Goal: Register for event/course

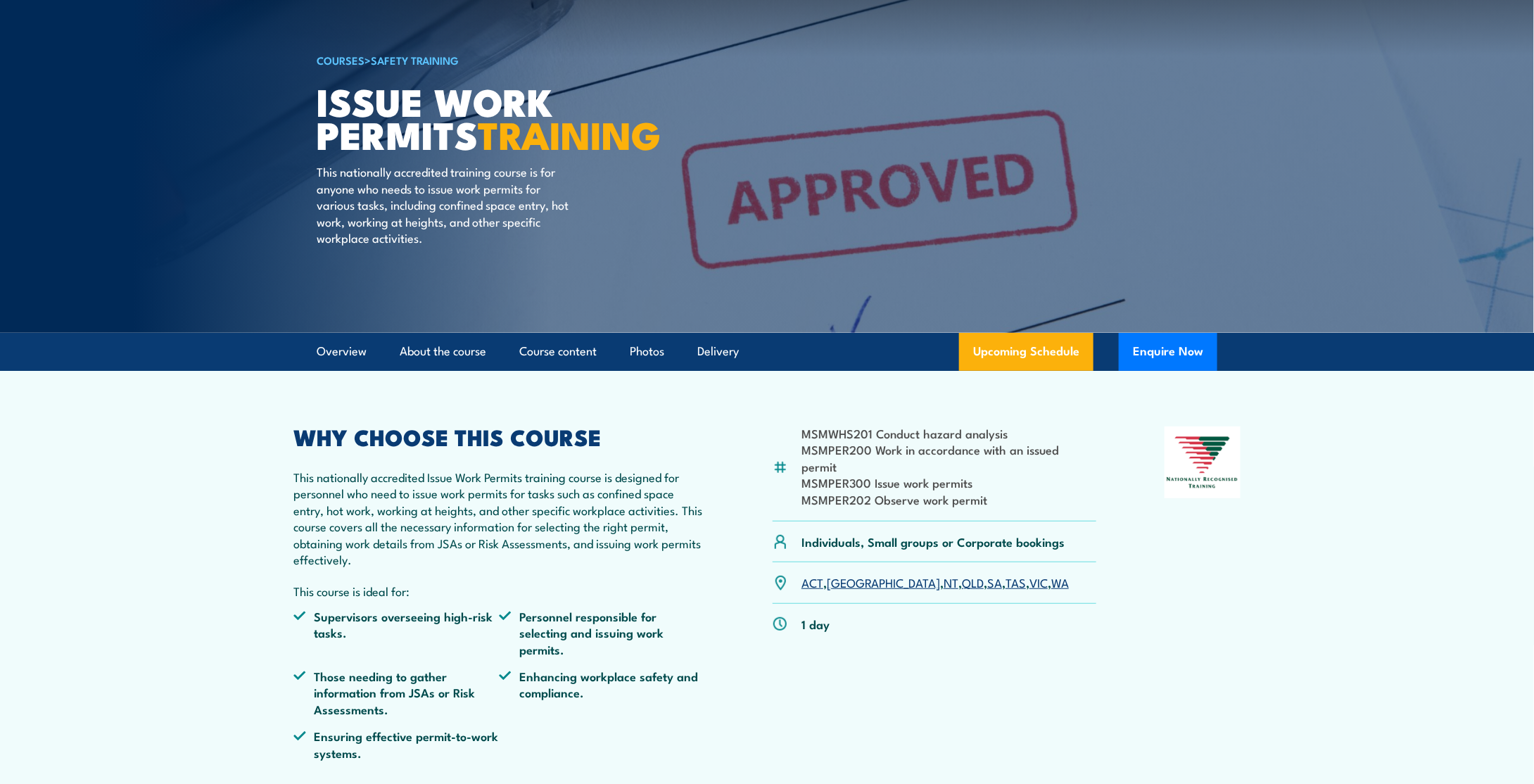
scroll to position [141, 0]
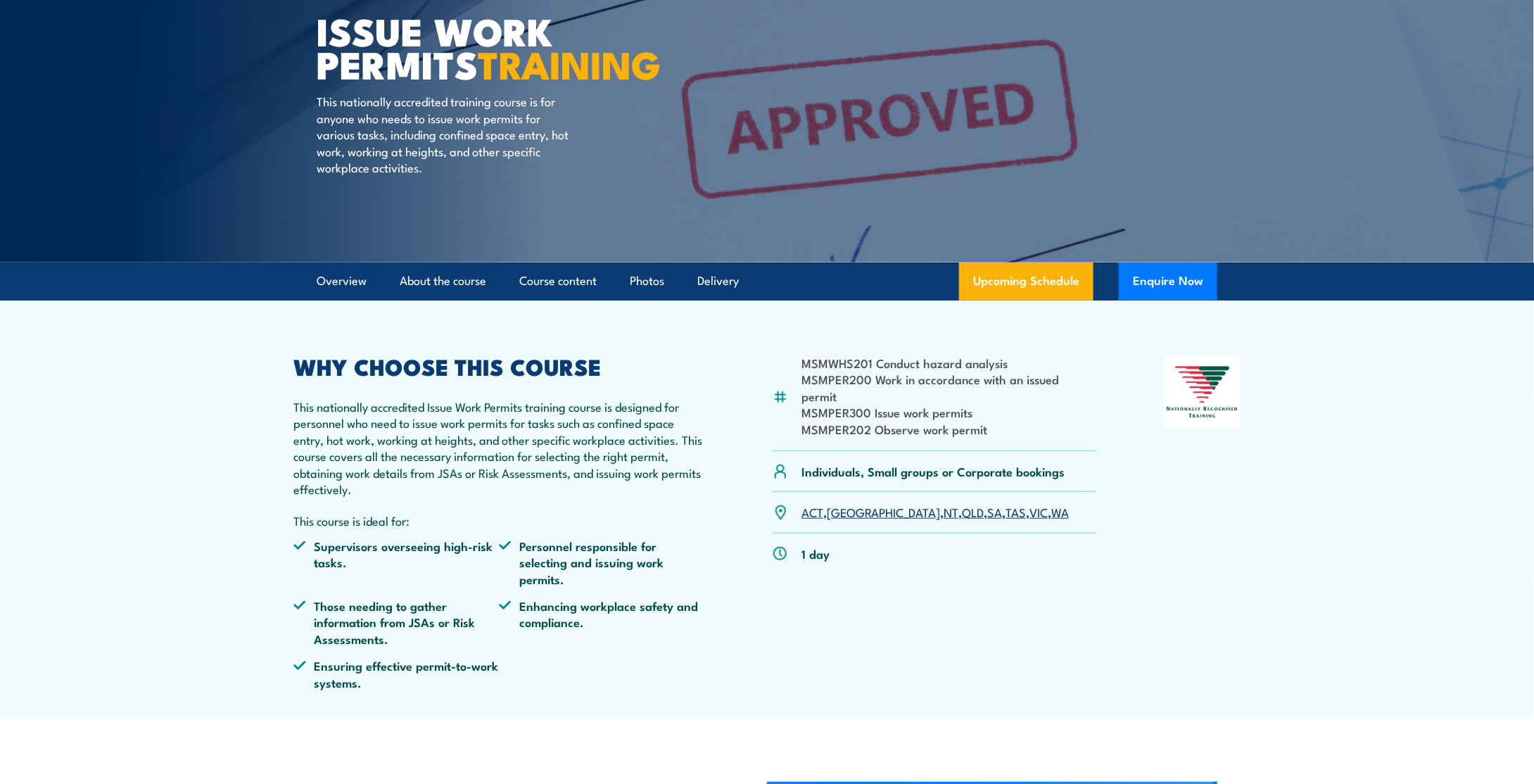
click at [1052, 513] on link "WA" at bounding box center [1060, 511] width 17 height 17
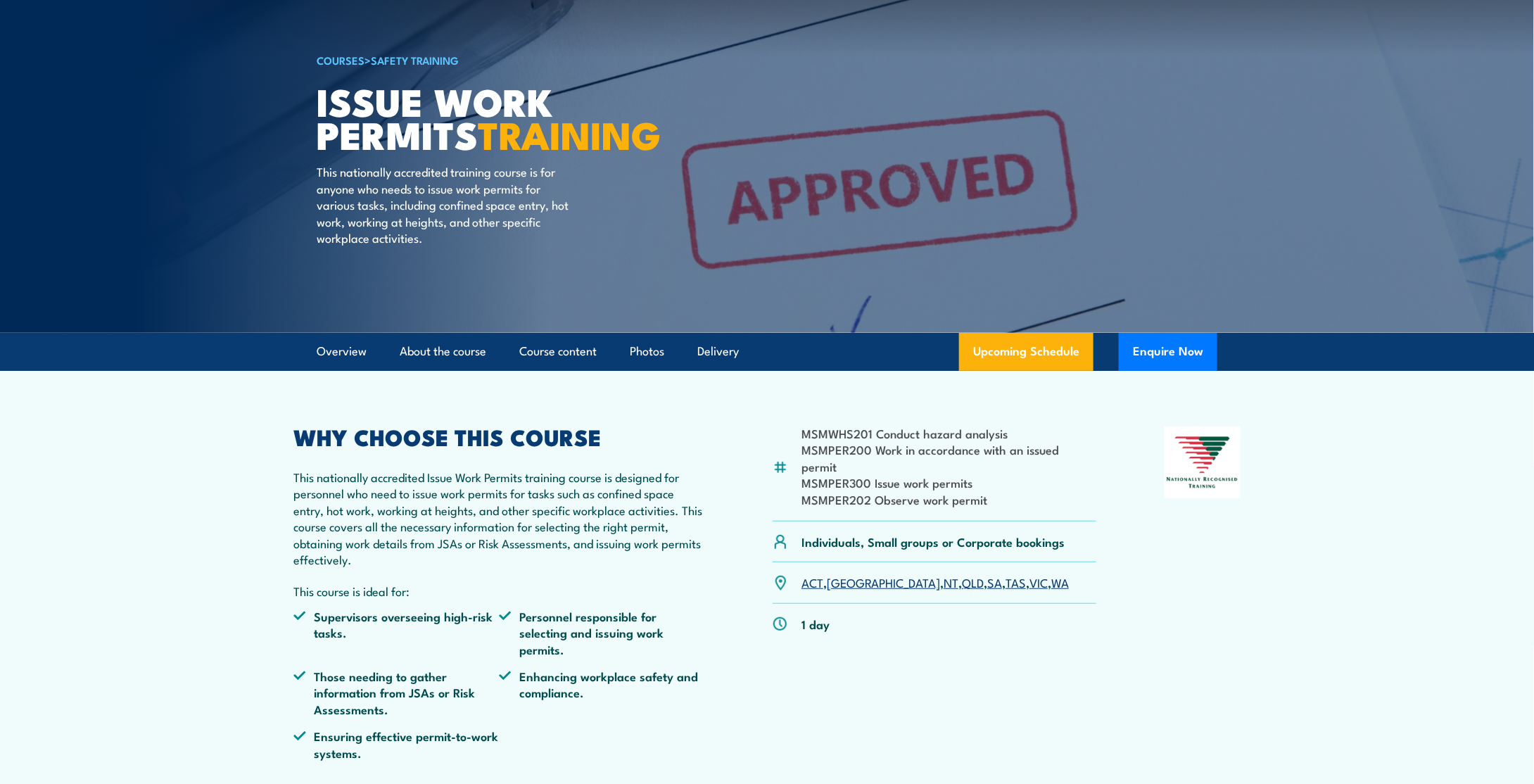
scroll to position [141, 0]
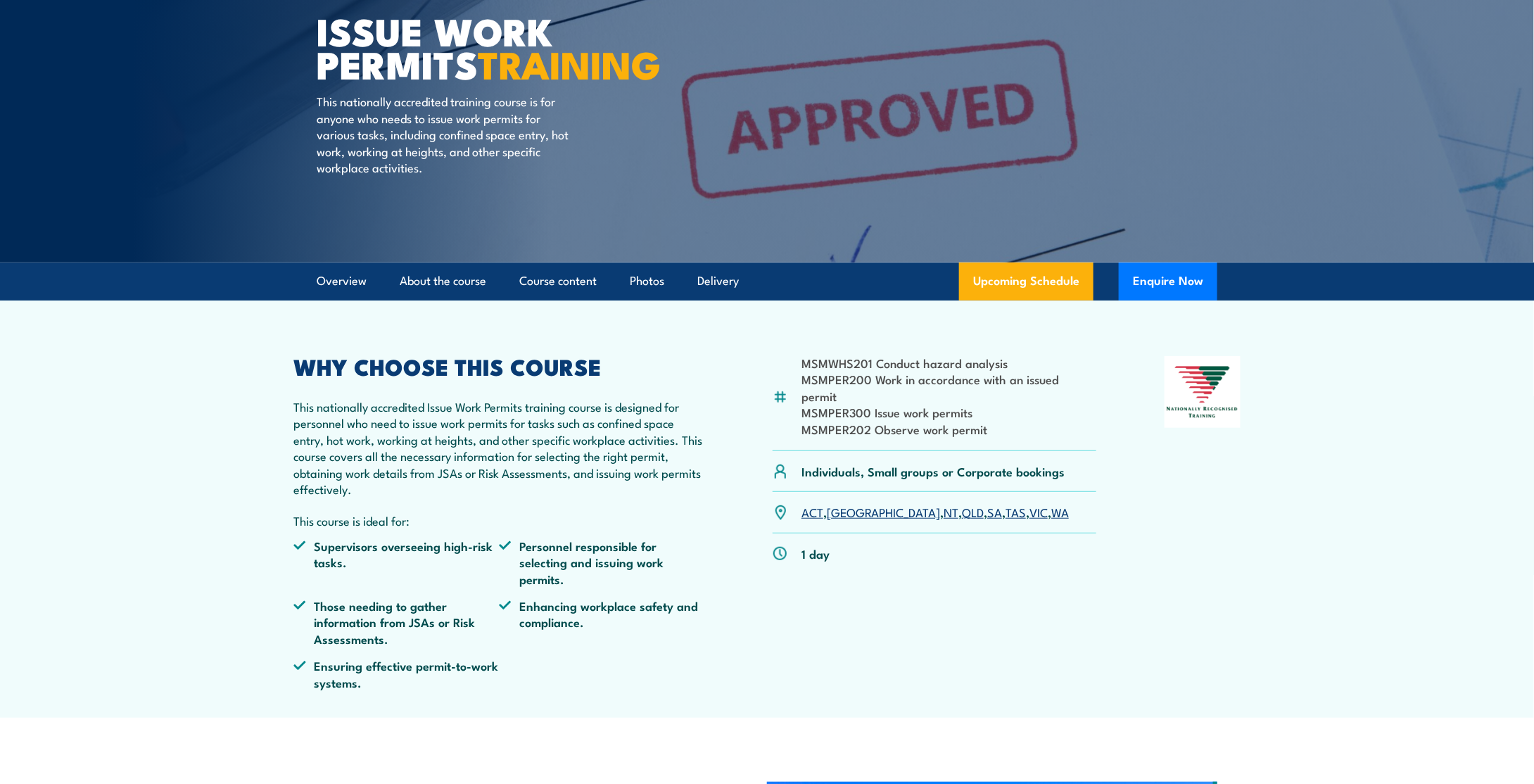
click at [1052, 510] on link "WA" at bounding box center [1060, 511] width 17 height 17
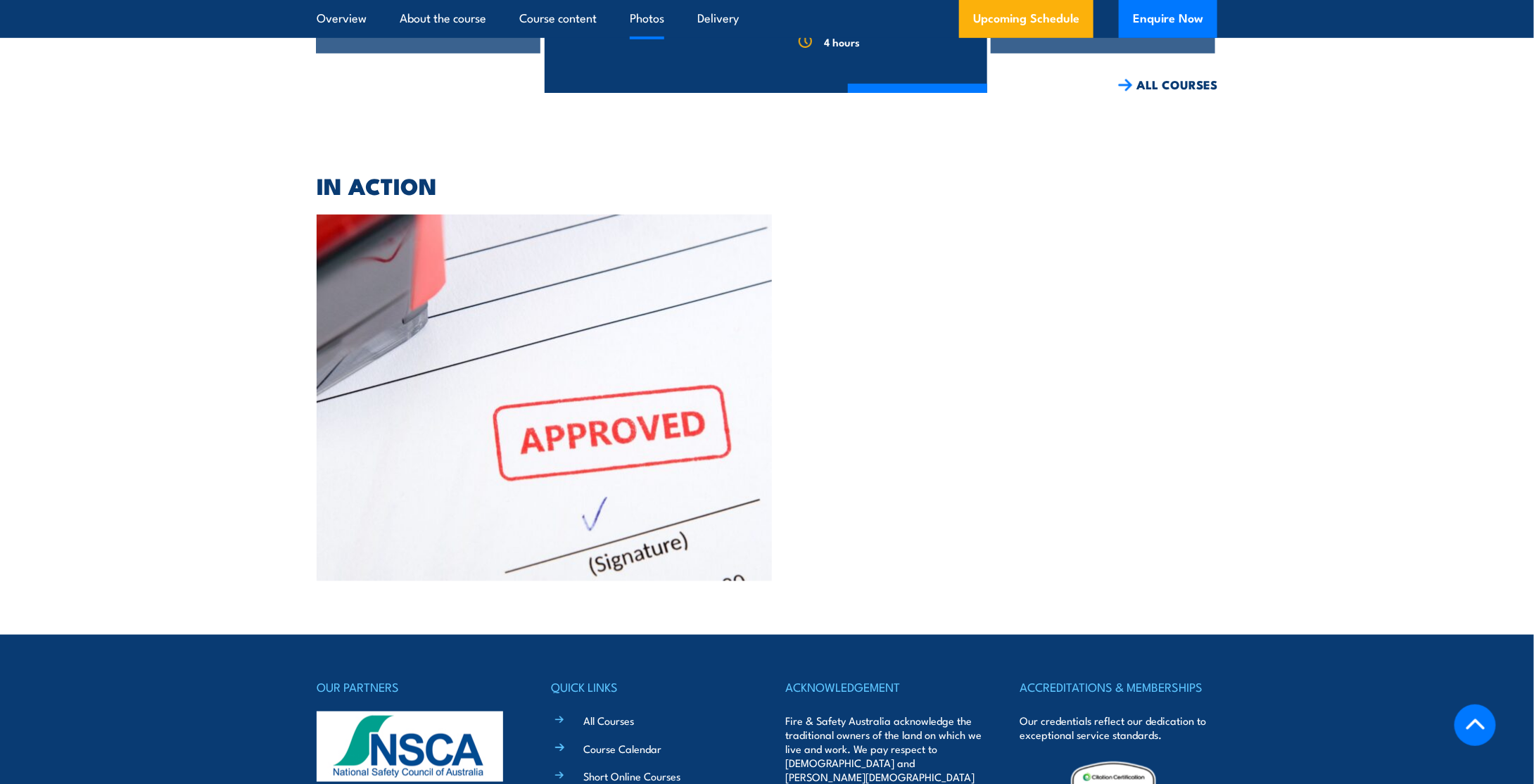
scroll to position [3279, 0]
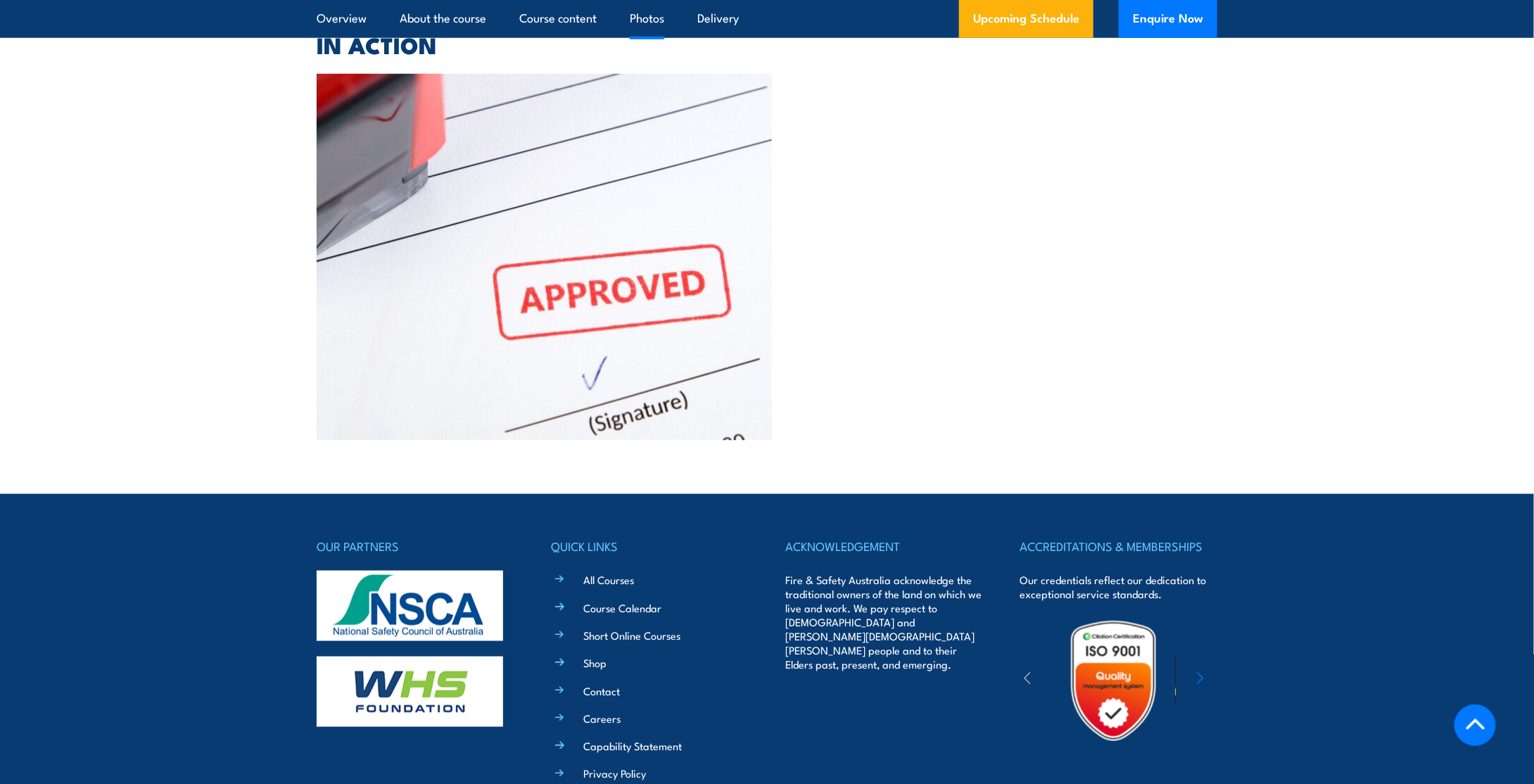
click at [1038, 267] on div at bounding box center [1108, 256] width 219 height 366
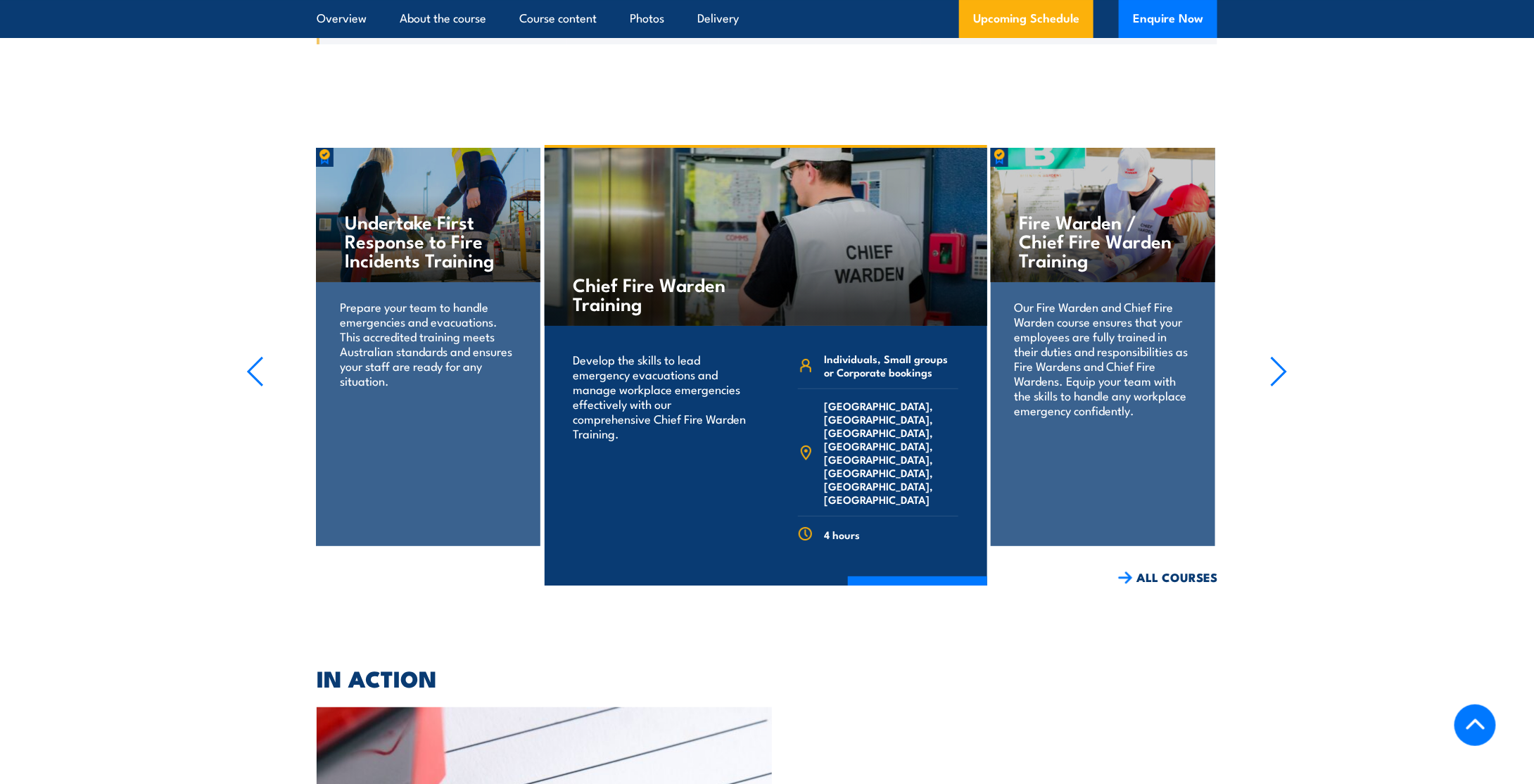
scroll to position [2576, 0]
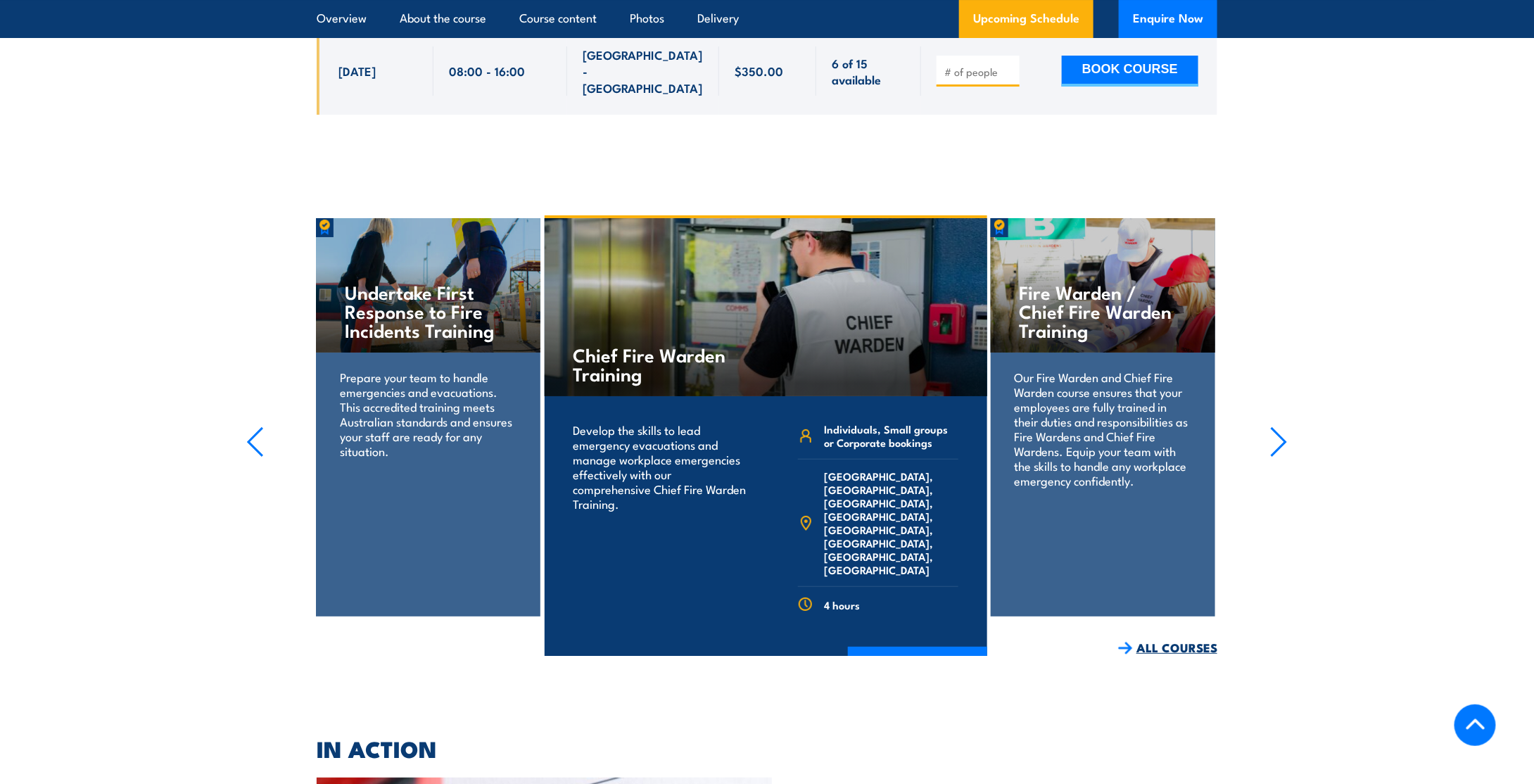
click at [1156, 640] on link "ALL COURSES" at bounding box center [1168, 648] width 99 height 16
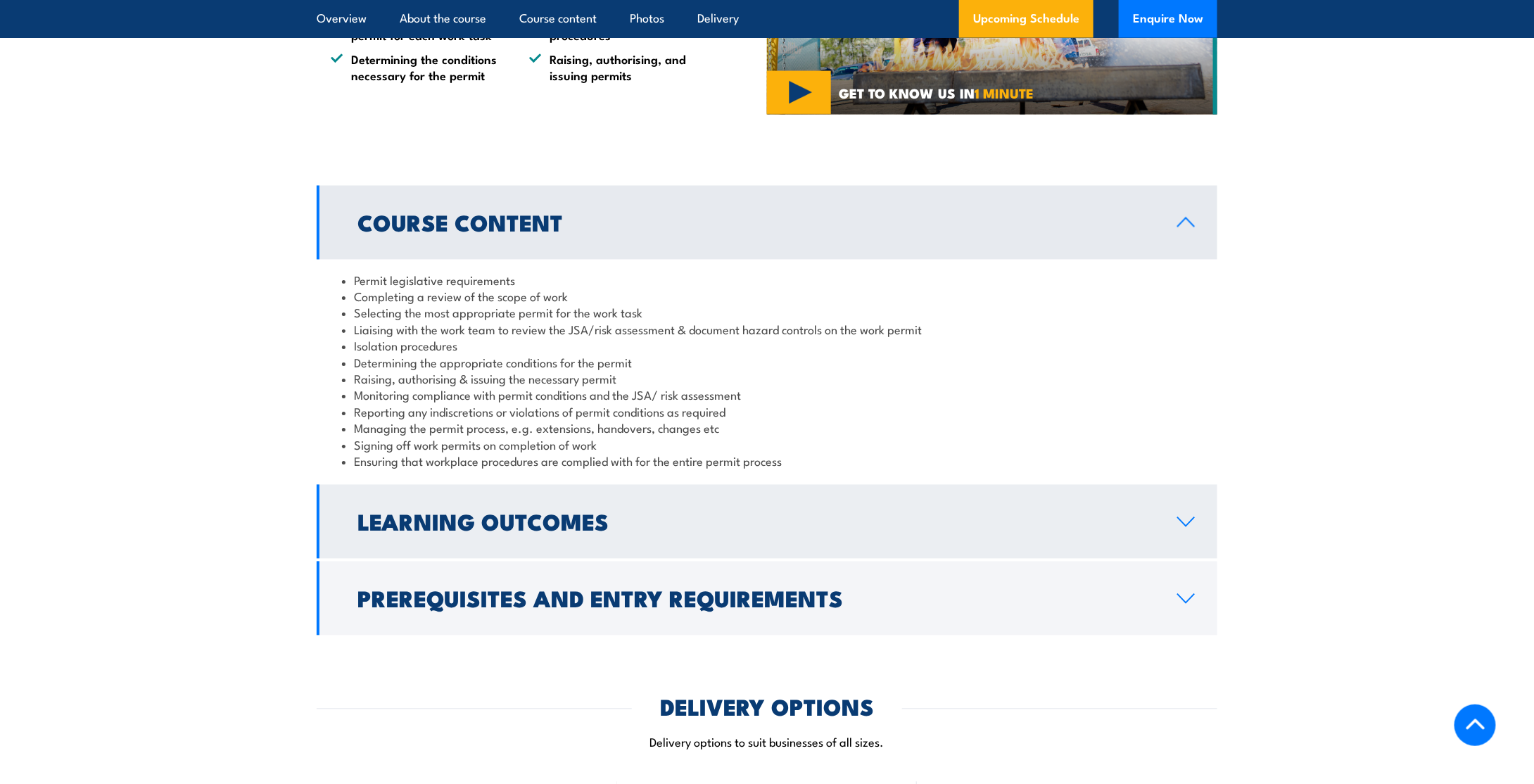
scroll to position [1196, 0]
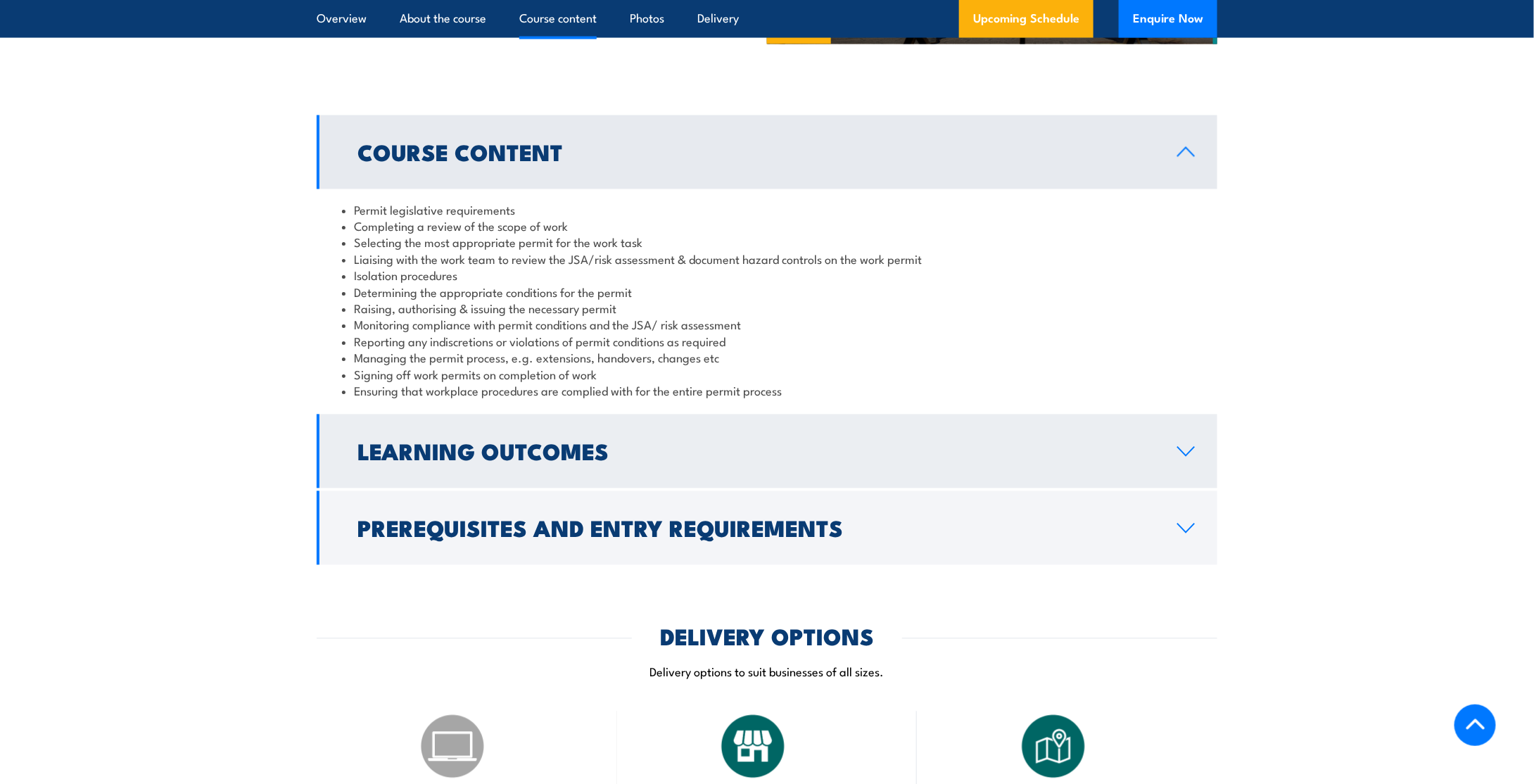
click at [755, 455] on h2 "Learning Outcomes" at bounding box center [756, 451] width 797 height 20
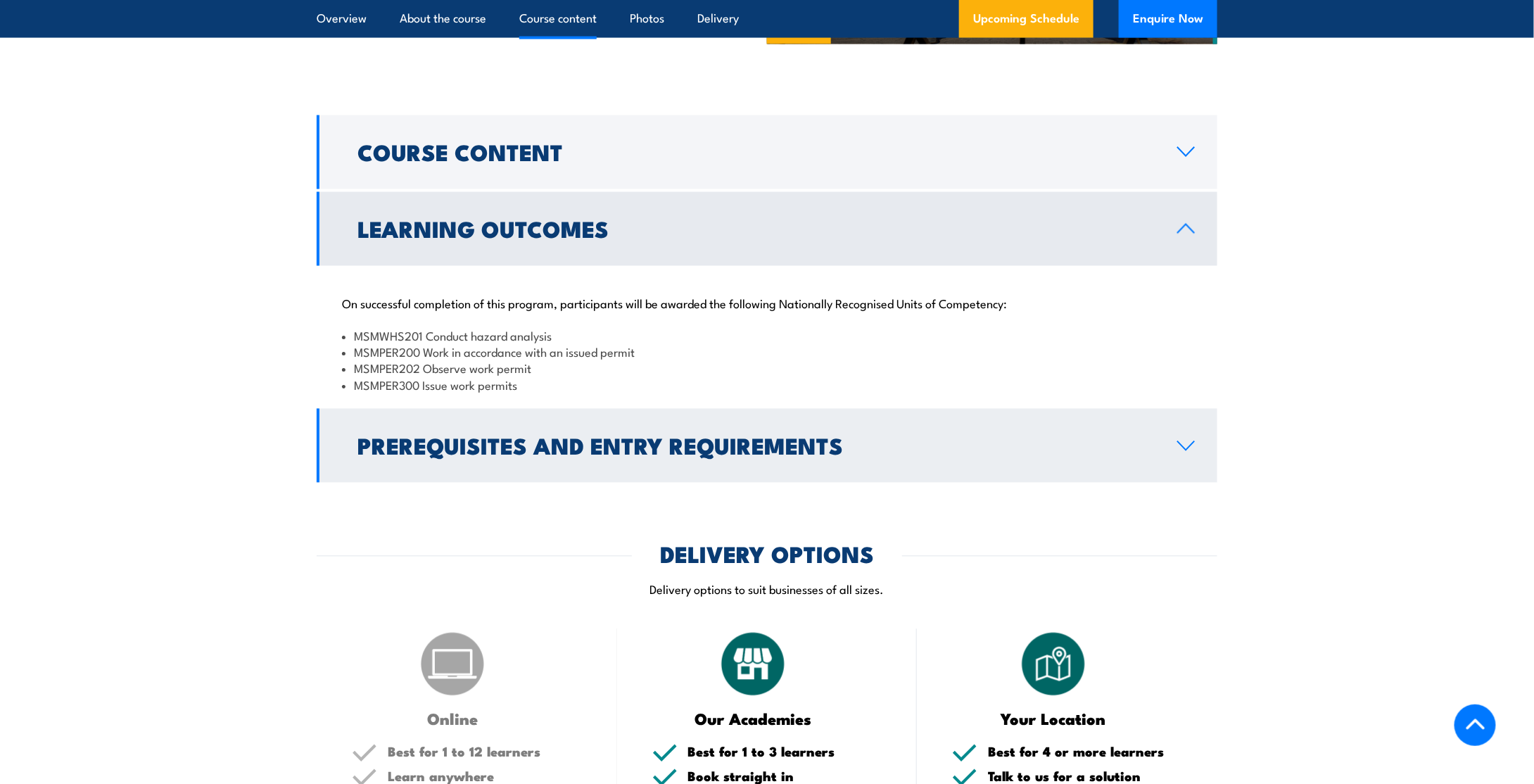
click at [754, 453] on h2 "Prerequisites and Entry Requirements" at bounding box center [756, 445] width 797 height 20
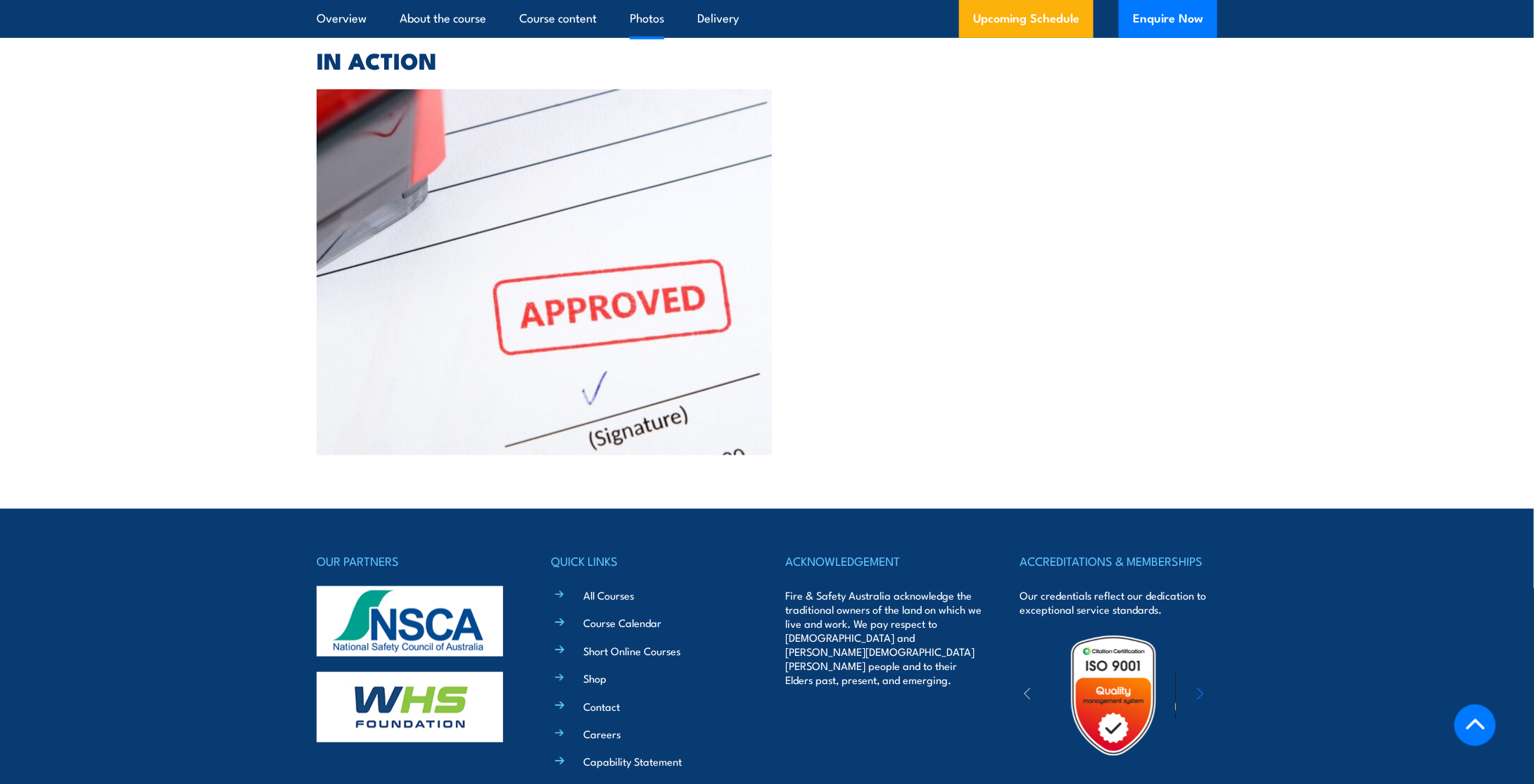
scroll to position [3302, 0]
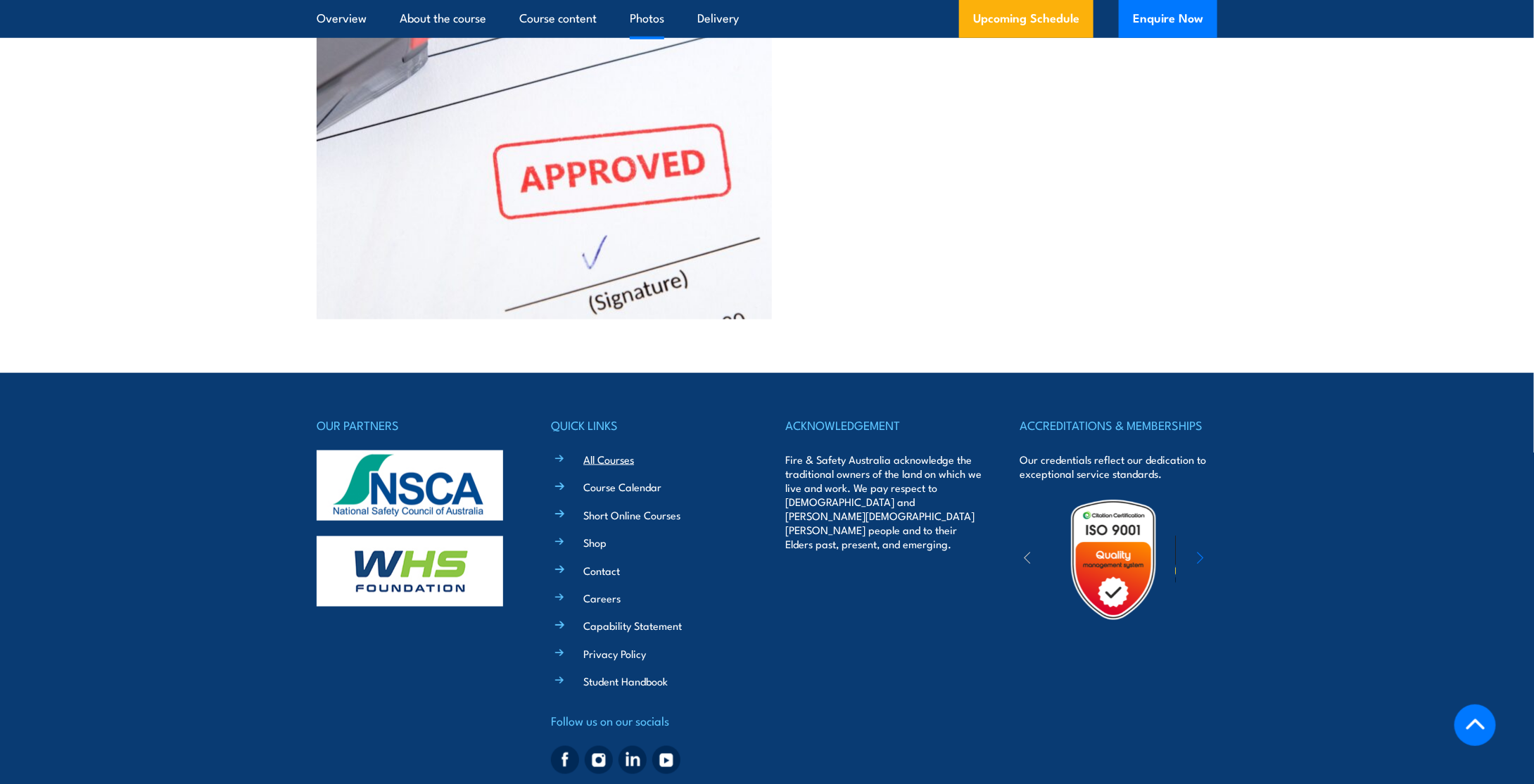
click at [612, 452] on link "All Courses" at bounding box center [609, 459] width 51 height 15
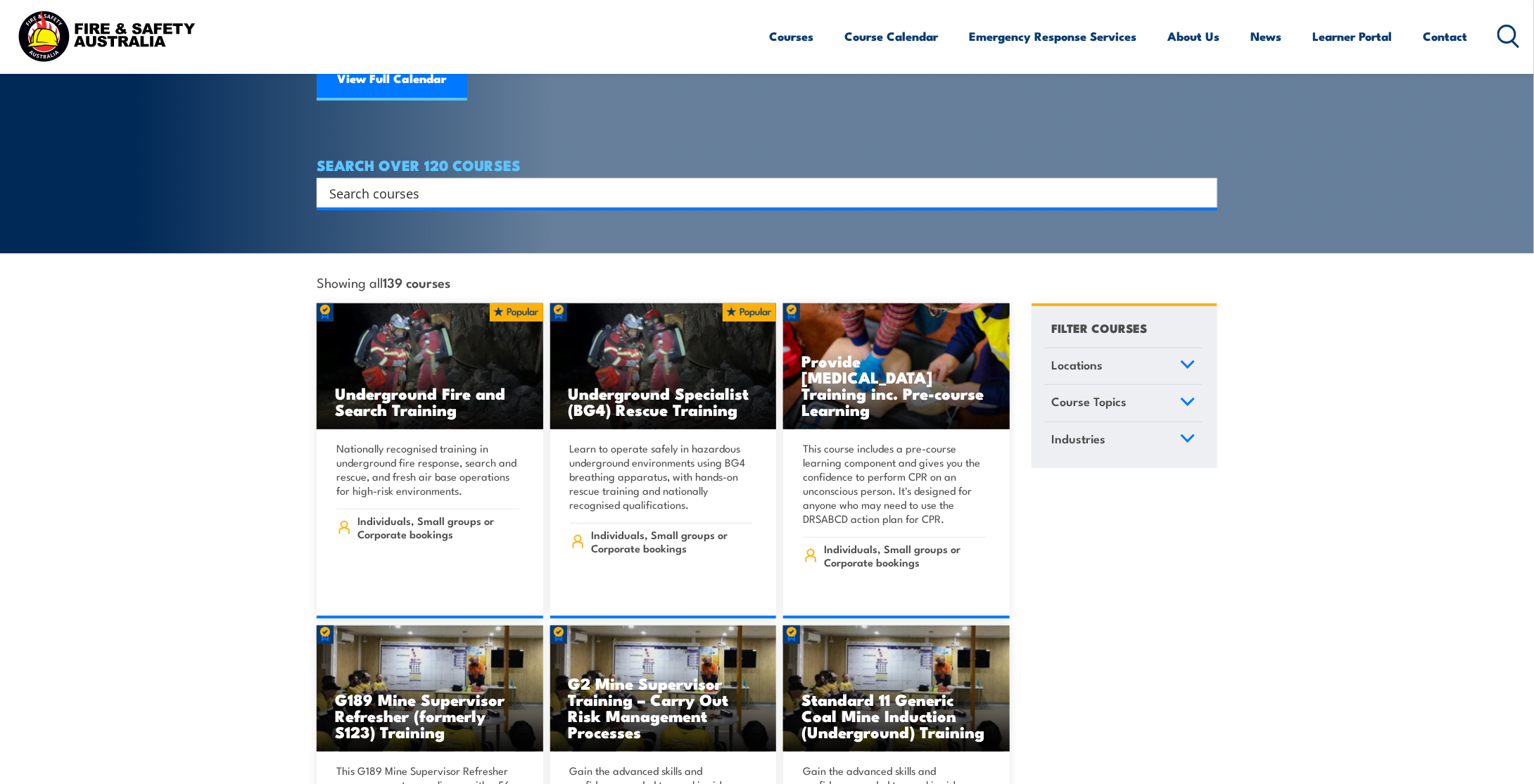
scroll to position [141, 0]
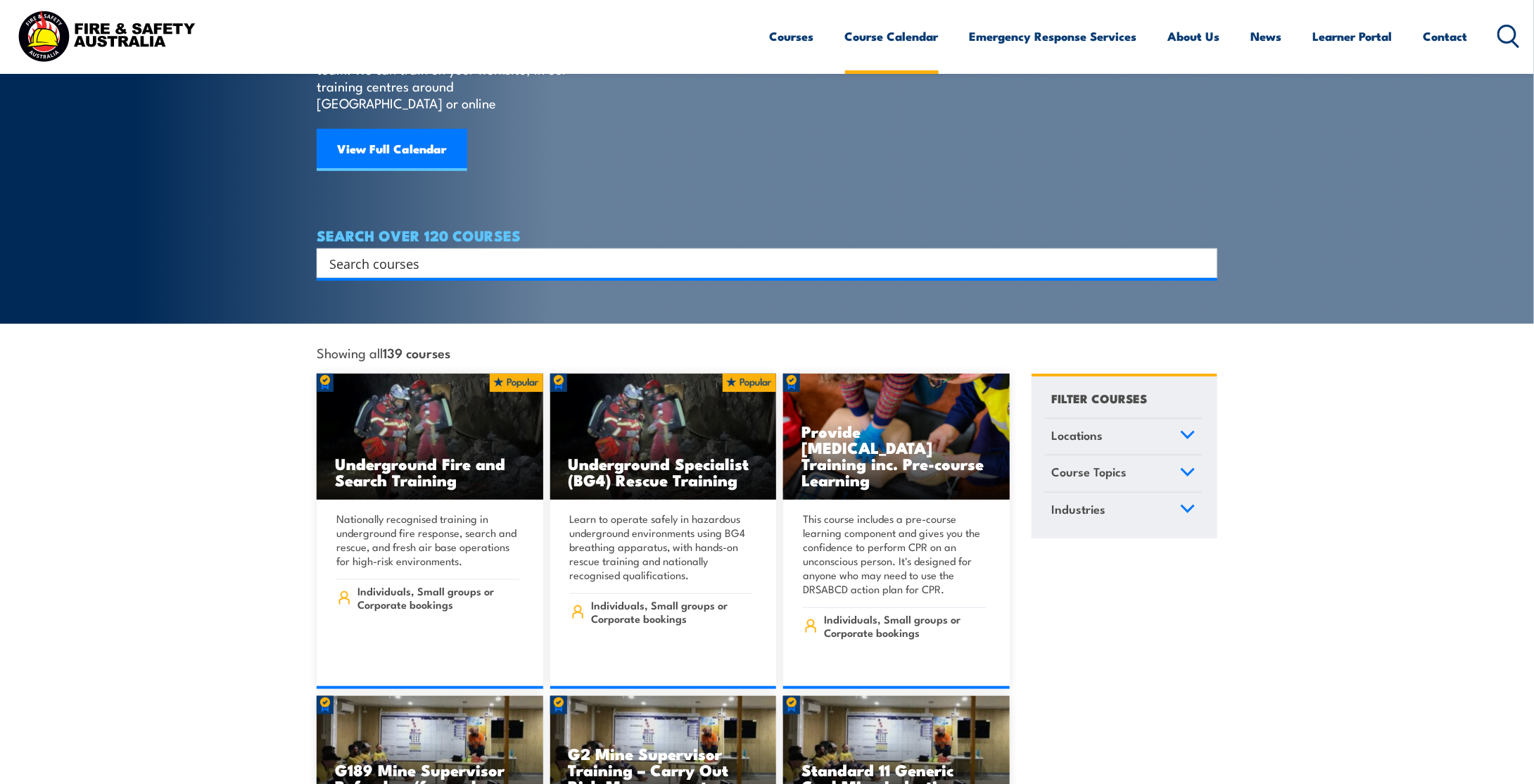
click at [887, 39] on link "Course Calendar" at bounding box center [892, 36] width 93 height 37
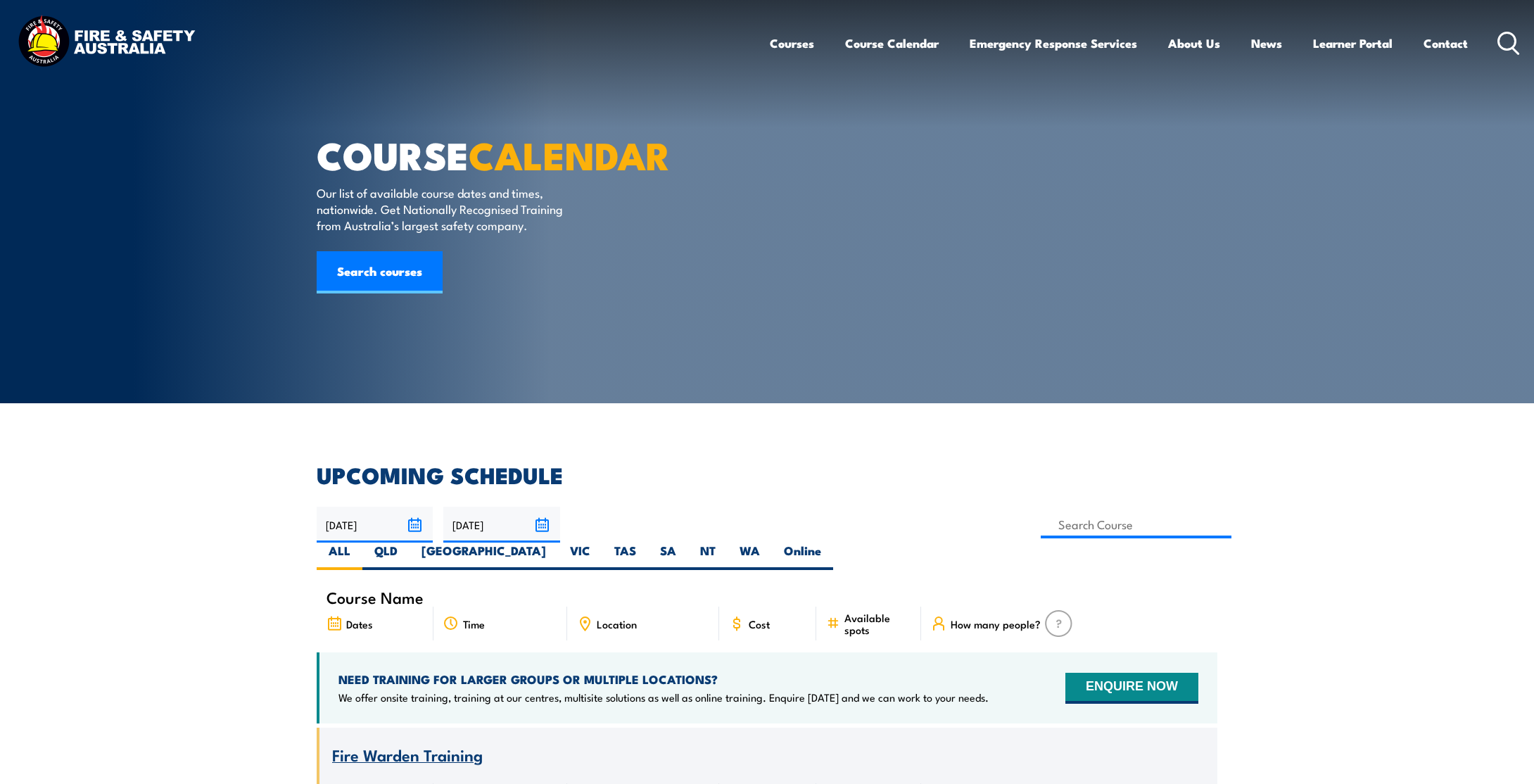
click at [772, 543] on label "WA" at bounding box center [750, 557] width 44 height 28
click at [770, 543] on input "WA" at bounding box center [764, 547] width 9 height 9
radio input "true"
click at [772, 543] on label "WA" at bounding box center [750, 557] width 44 height 28
click at [770, 543] on input "WA" at bounding box center [764, 547] width 9 height 9
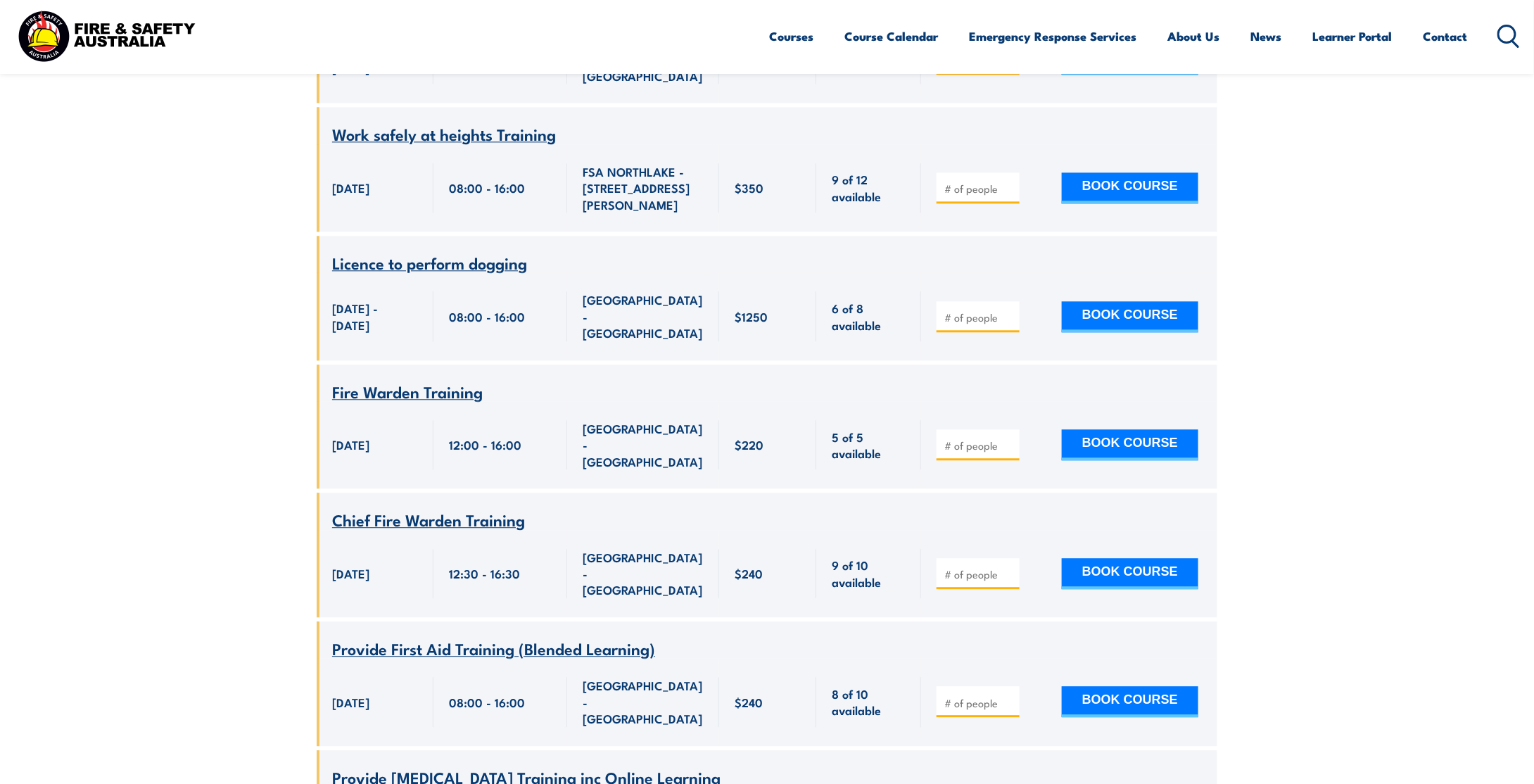
scroll to position [1591, 0]
